Goal: Task Accomplishment & Management: Complete application form

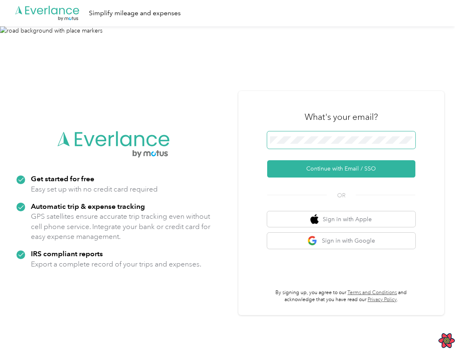
click at [267, 160] on button "Continue with Email / SSO" at bounding box center [341, 168] width 148 height 17
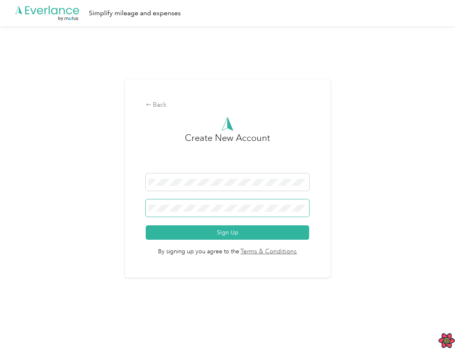
click at [146, 225] on button "Sign Up" at bounding box center [227, 232] width 163 height 14
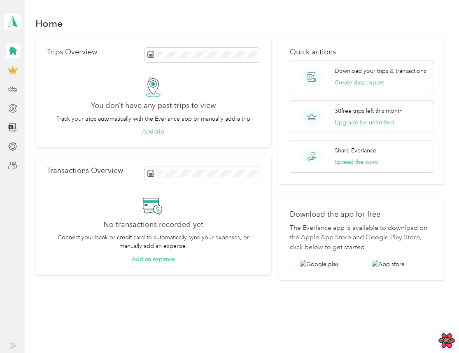
click at [7, 27] on icon at bounding box center [13, 22] width 12 height 12
click at [29, 67] on div "Log out" at bounding box center [27, 67] width 32 height 9
